Goal: Task Accomplishment & Management: Complete application form

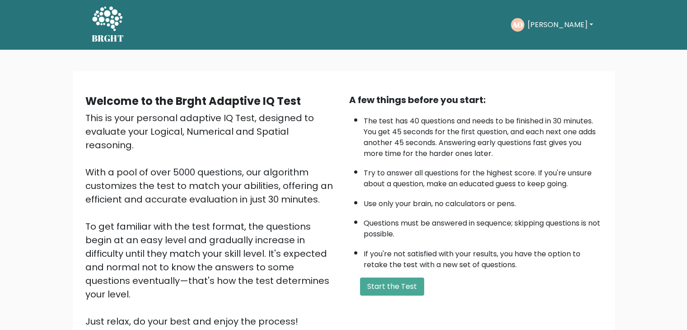
click at [378, 285] on button "Start the Test" at bounding box center [392, 286] width 64 height 18
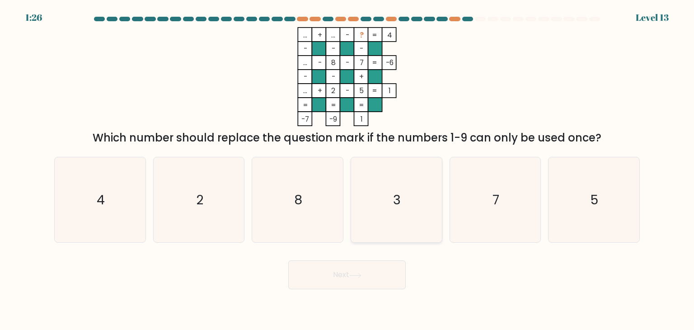
click at [401, 223] on icon "3" at bounding box center [396, 199] width 85 height 85
click at [347, 169] on input "d. 3" at bounding box center [347, 167] width 0 height 5
radio input "true"
click at [370, 270] on button "Next" at bounding box center [346, 274] width 117 height 29
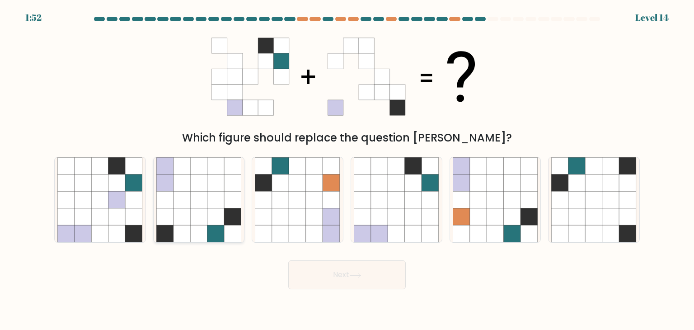
click at [207, 220] on icon at bounding box center [215, 216] width 17 height 17
click at [347, 169] on input "b." at bounding box center [347, 167] width 0 height 5
radio input "true"
click at [315, 273] on button "Next" at bounding box center [346, 274] width 117 height 29
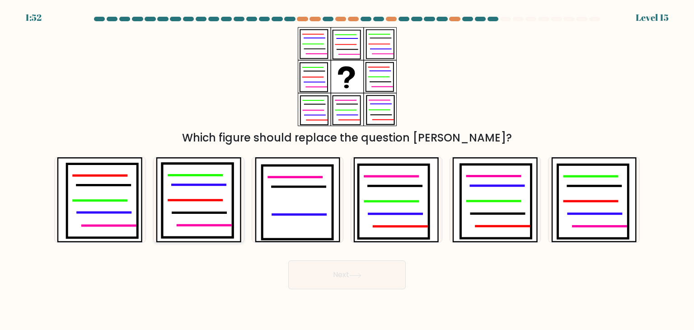
click at [210, 209] on icon at bounding box center [197, 200] width 70 height 74
click at [347, 169] on input "b." at bounding box center [347, 167] width 0 height 5
radio input "true"
click at [121, 210] on icon at bounding box center [102, 201] width 70 height 74
click at [347, 169] on input "a." at bounding box center [347, 167] width 0 height 5
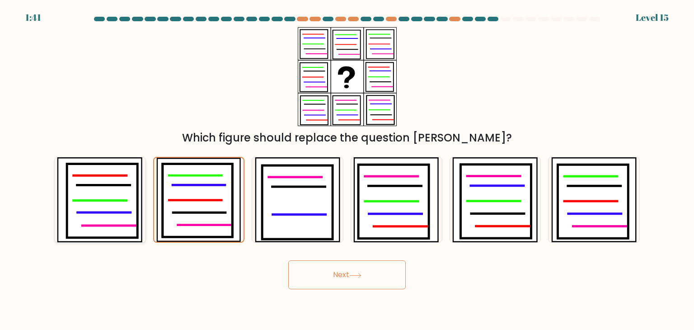
radio input "true"
click at [338, 271] on button "Next" at bounding box center [346, 274] width 117 height 29
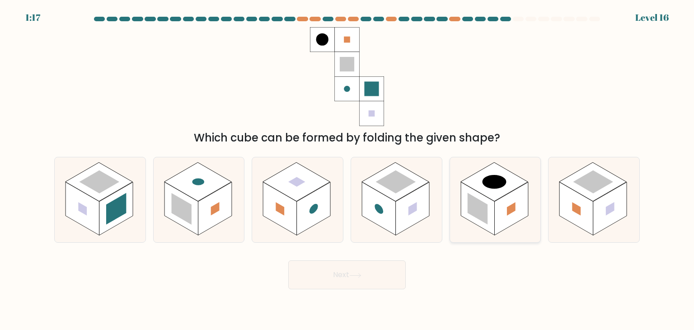
click at [491, 202] on rect at bounding box center [478, 208] width 34 height 53
click at [347, 169] on input "e." at bounding box center [347, 167] width 0 height 5
radio input "true"
click at [381, 262] on button "Next" at bounding box center [346, 274] width 117 height 29
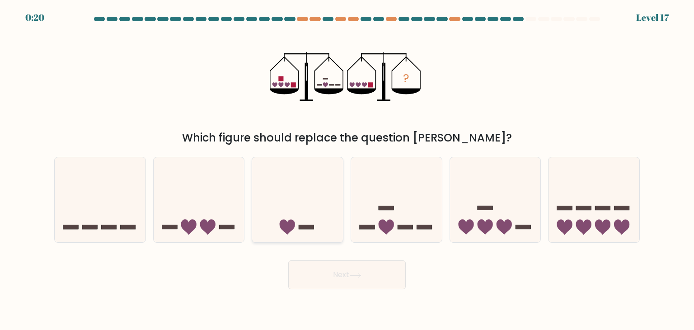
click at [288, 217] on icon at bounding box center [297, 199] width 91 height 75
click at [347, 169] on input "c." at bounding box center [347, 167] width 0 height 5
radio input "true"
click at [332, 269] on button "Next" at bounding box center [346, 274] width 117 height 29
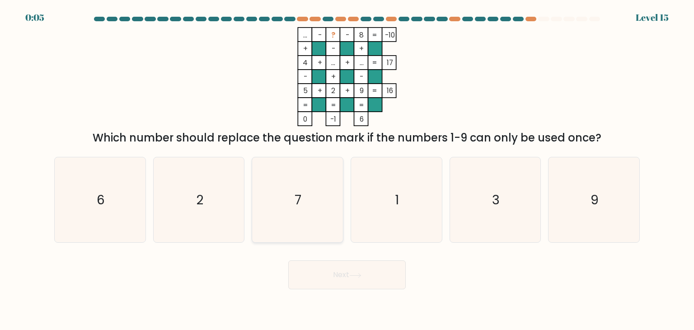
click at [322, 210] on icon "7" at bounding box center [297, 199] width 85 height 85
click at [347, 169] on input "c. 7" at bounding box center [347, 167] width 0 height 5
radio input "true"
click at [358, 274] on icon at bounding box center [355, 275] width 12 height 5
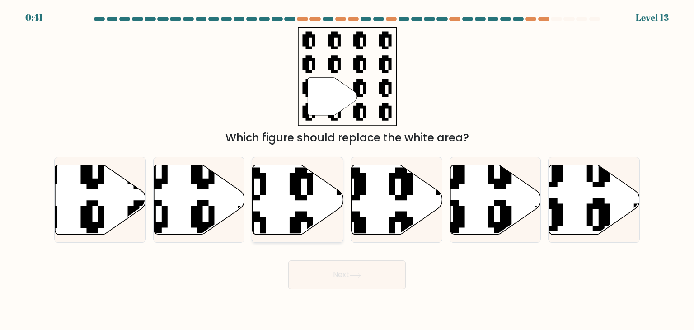
click at [294, 217] on icon at bounding box center [325, 161] width 164 height 164
click at [347, 169] on input "c." at bounding box center [347, 167] width 0 height 5
radio input "true"
click at [337, 263] on button "Next" at bounding box center [346, 274] width 117 height 29
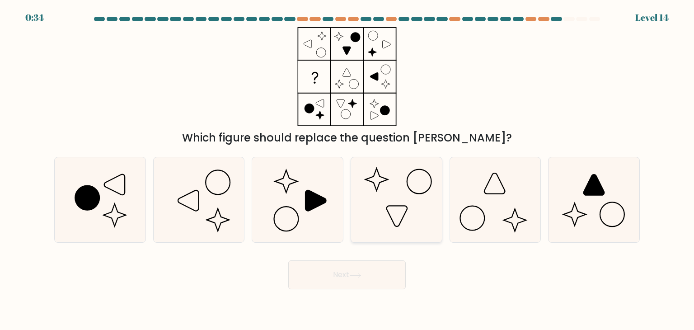
click at [391, 223] on icon at bounding box center [396, 199] width 85 height 85
click at [347, 169] on input "d." at bounding box center [347, 167] width 0 height 5
radio input "true"
click at [357, 274] on icon at bounding box center [355, 275] width 12 height 5
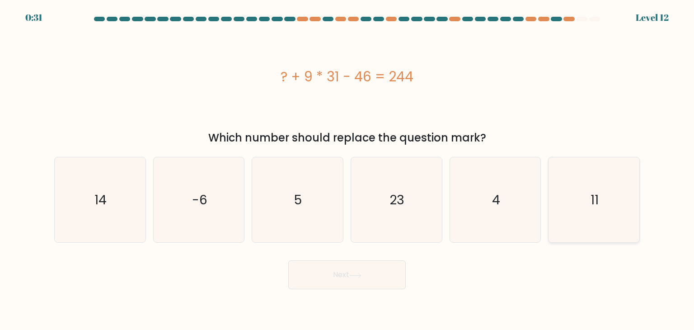
click at [584, 201] on icon "11" at bounding box center [593, 199] width 85 height 85
click at [347, 169] on input "f. 11" at bounding box center [347, 167] width 0 height 5
radio input "true"
click at [584, 201] on icon "11" at bounding box center [593, 200] width 84 height 84
click at [347, 169] on input "f. 11" at bounding box center [347, 167] width 0 height 5
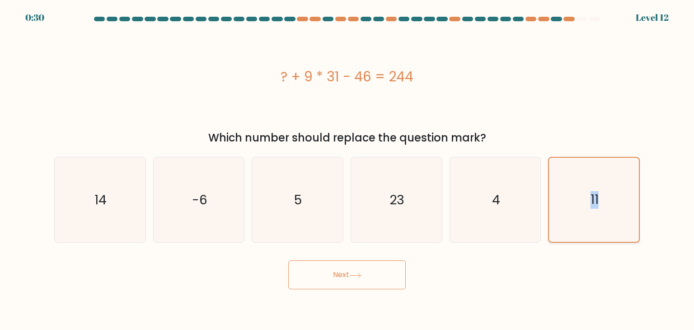
click at [584, 201] on icon "11" at bounding box center [593, 200] width 84 height 84
click at [347, 169] on input "f. 11" at bounding box center [347, 167] width 0 height 5
click at [375, 284] on button "Next" at bounding box center [346, 274] width 117 height 29
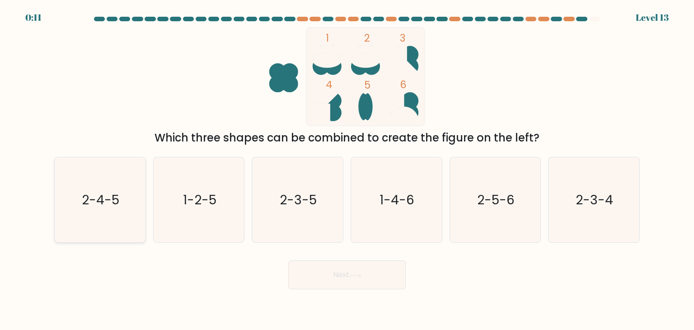
click at [119, 226] on icon "2-4-5" at bounding box center [99, 199] width 85 height 85
click at [347, 169] on input "a. 2-4-5" at bounding box center [347, 167] width 0 height 5
radio input "true"
click at [491, 207] on text "2-5-6" at bounding box center [495, 200] width 37 height 18
click at [347, 169] on input "e. 2-5-6" at bounding box center [347, 167] width 0 height 5
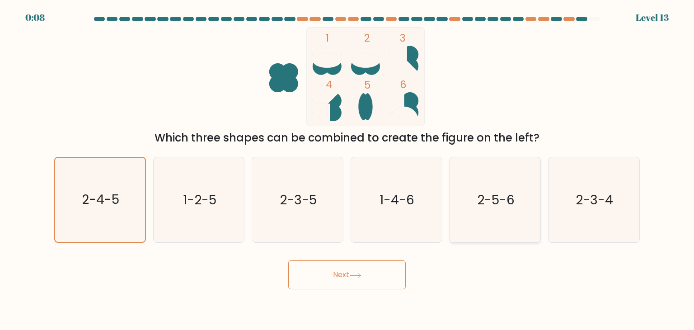
radio input "true"
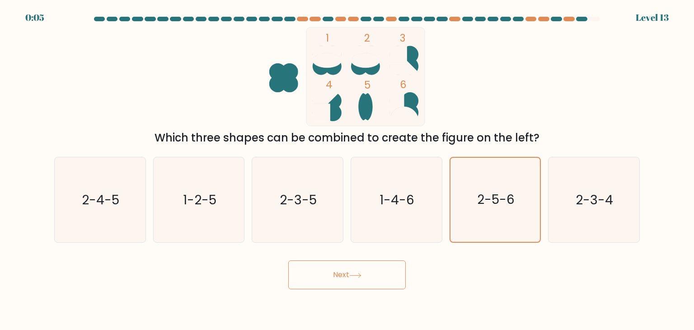
click at [371, 280] on button "Next" at bounding box center [346, 274] width 117 height 29
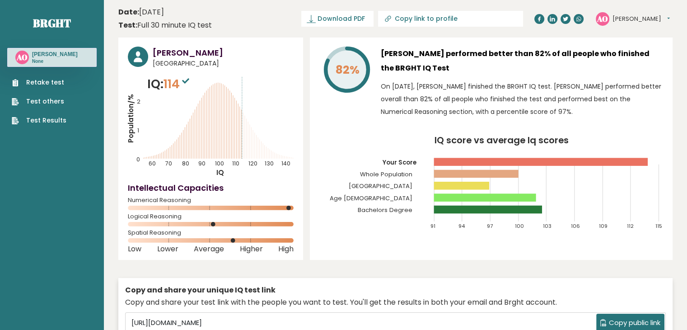
click at [629, 22] on button "[PERSON_NAME]" at bounding box center [640, 18] width 57 height 9
click at [625, 46] on link "Profile" at bounding box center [636, 45] width 46 height 13
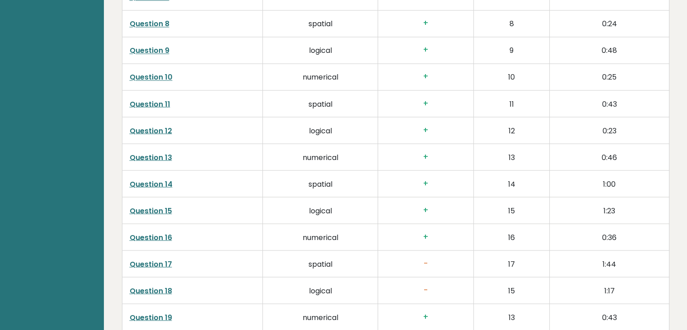
scroll to position [1647, 0]
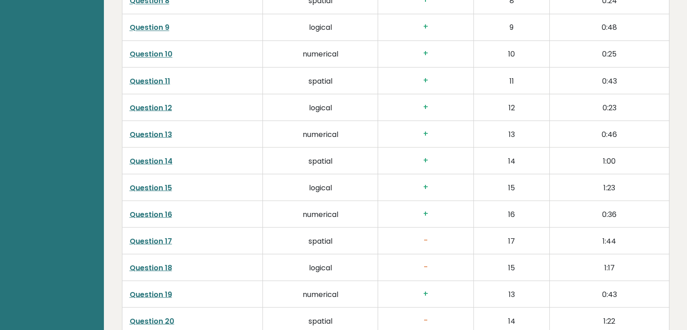
click at [138, 236] on link "Question 17" at bounding box center [151, 240] width 42 height 10
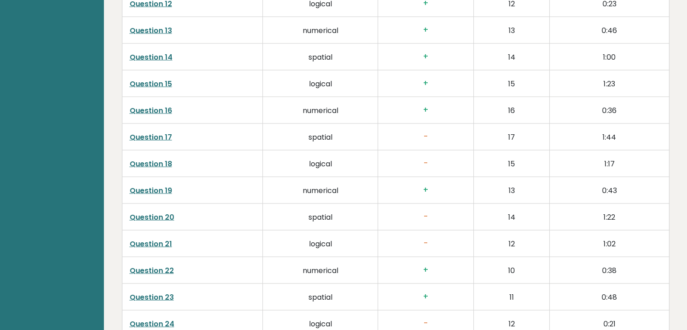
scroll to position [1751, 0]
click at [163, 217] on link "Question 20" at bounding box center [152, 216] width 45 height 10
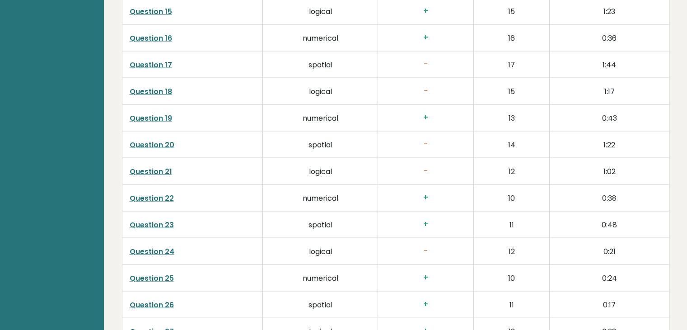
scroll to position [1827, 0]
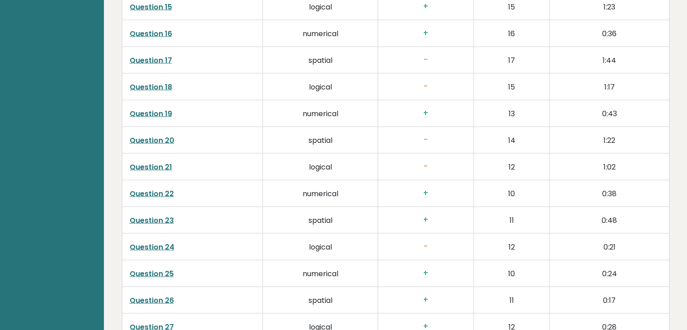
click at [164, 242] on link "Question 24" at bounding box center [152, 247] width 45 height 10
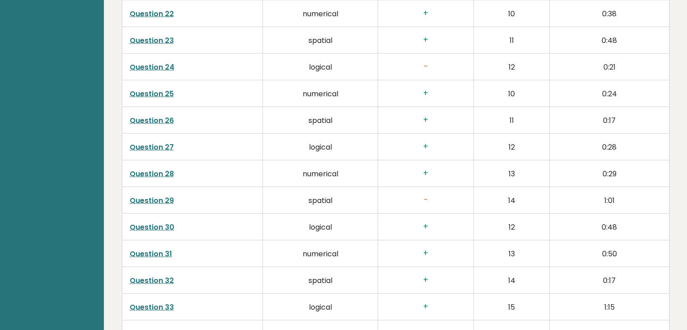
scroll to position [2010, 0]
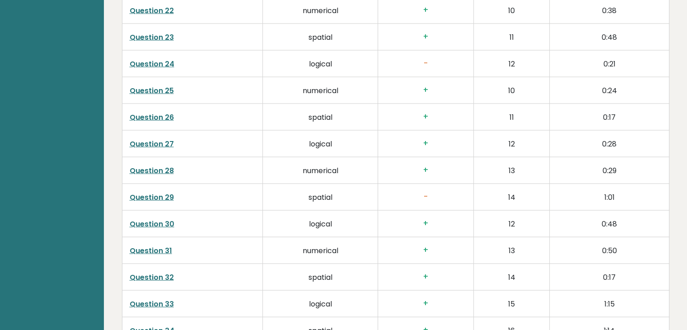
click at [161, 193] on link "Question 29" at bounding box center [152, 197] width 44 height 10
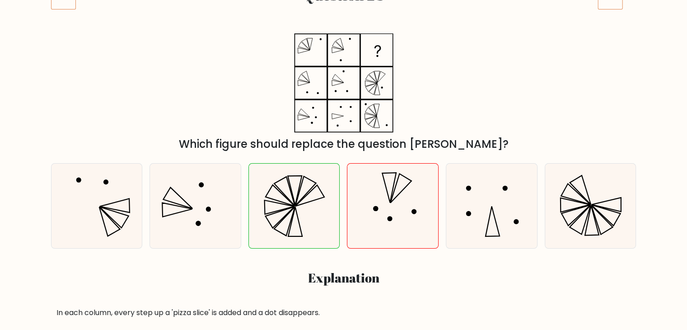
scroll to position [151, 0]
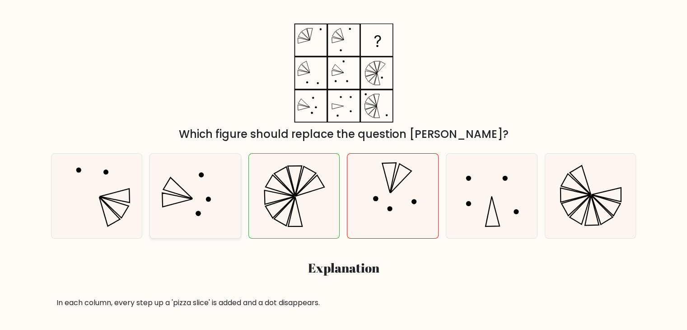
click at [203, 217] on icon at bounding box center [195, 196] width 84 height 84
click at [344, 19] on input "b." at bounding box center [344, 16] width 0 height 5
radio input "true"
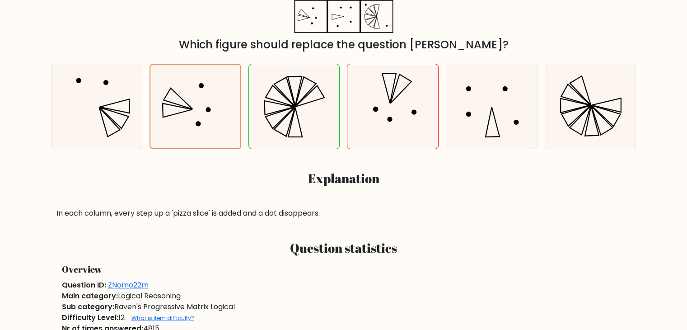
scroll to position [241, 0]
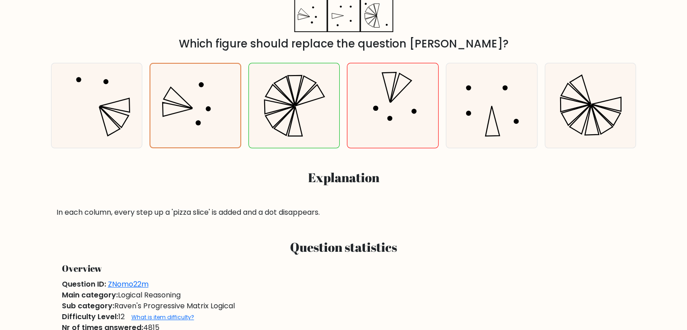
click at [304, 160] on div "a. b. c." at bounding box center [344, 137] width 596 height 162
click at [304, 146] on icon at bounding box center [294, 105] width 84 height 84
radio input "true"
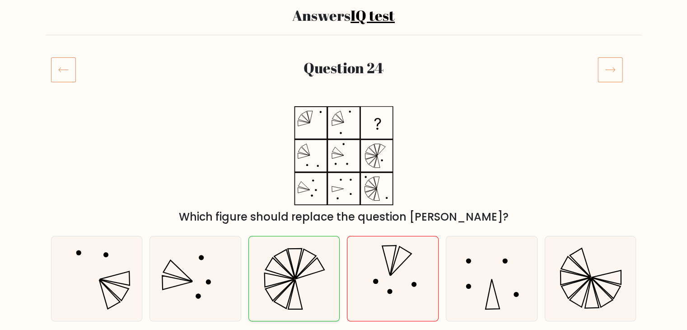
scroll to position [95, 0]
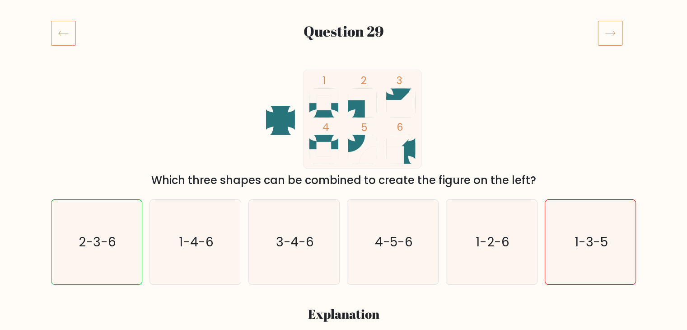
scroll to position [105, 0]
